Goal: Find specific page/section: Find specific page/section

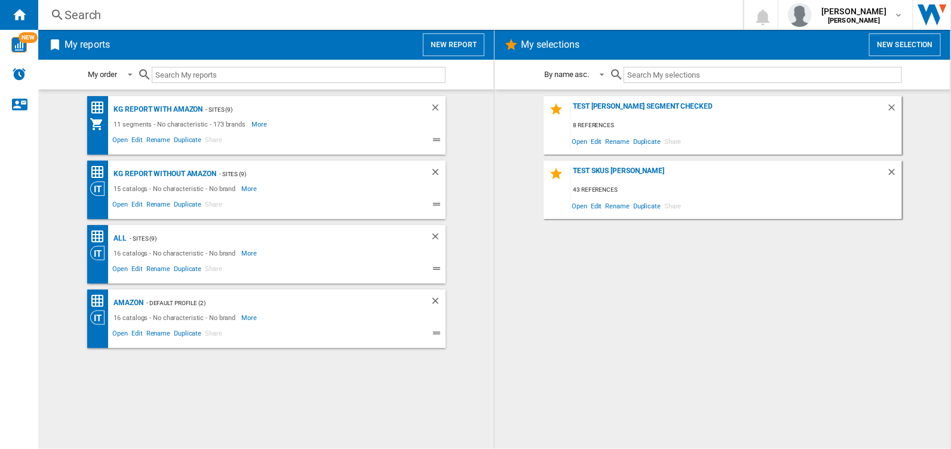
click at [573, 264] on div "test [PERSON_NAME] segment checked 8 references Open Edit Rename Duplicate Shar…" at bounding box center [723, 269] width 432 height 347
click at [562, 268] on div "test [PERSON_NAME] segment checked 8 references Open Edit Rename Duplicate Shar…" at bounding box center [723, 269] width 432 height 347
click at [671, 319] on div "test [PERSON_NAME] segment checked 8 references Open Edit Rename Duplicate Shar…" at bounding box center [723, 269] width 432 height 347
click at [122, 269] on span "Open" at bounding box center [120, 270] width 19 height 14
